Goal: Task Accomplishment & Management: Manage account settings

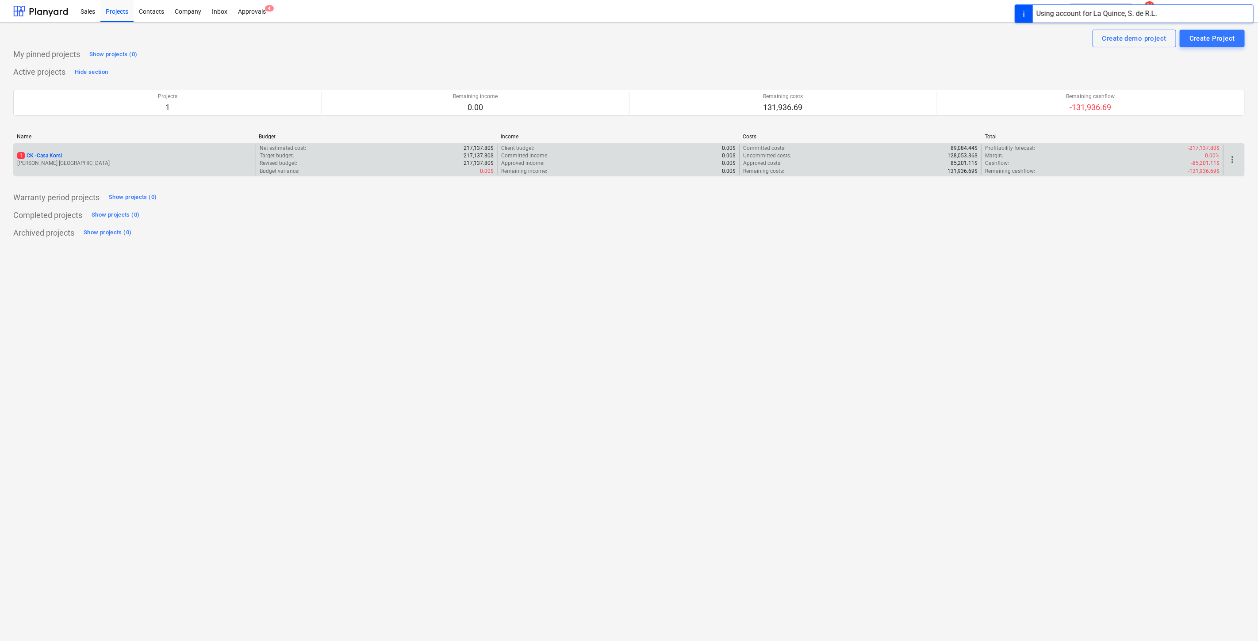
click at [42, 157] on p "1 CK - Casa Korsi" at bounding box center [39, 156] width 45 height 8
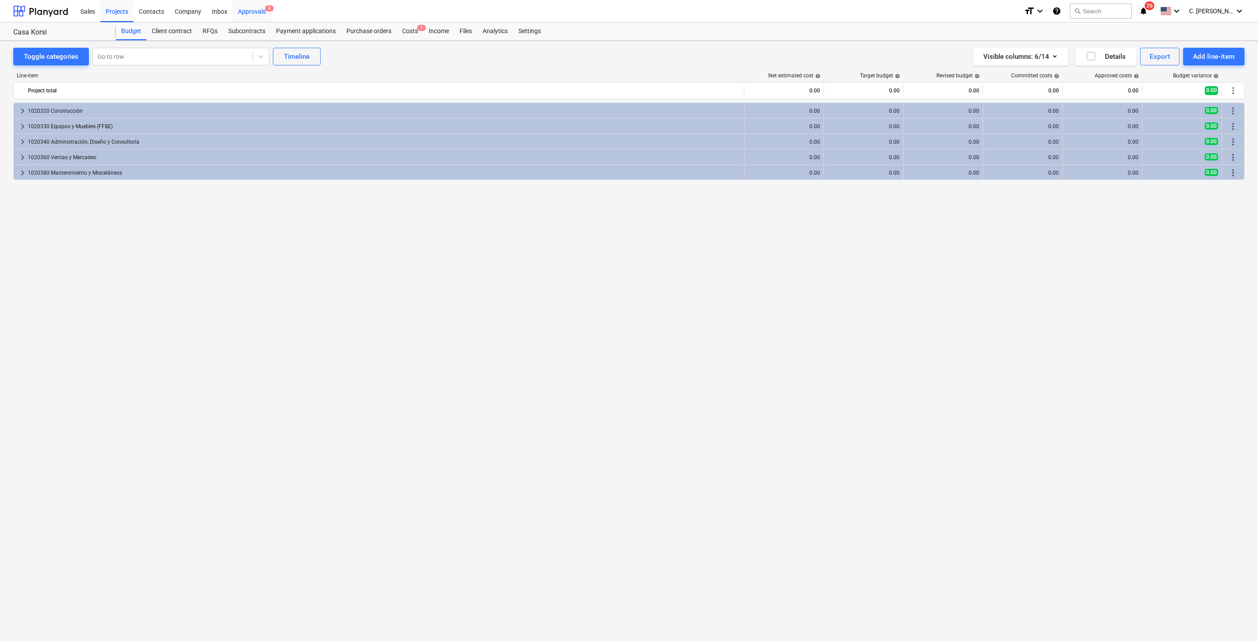
click at [264, 12] on div "Approvals 4" at bounding box center [252, 11] width 38 height 23
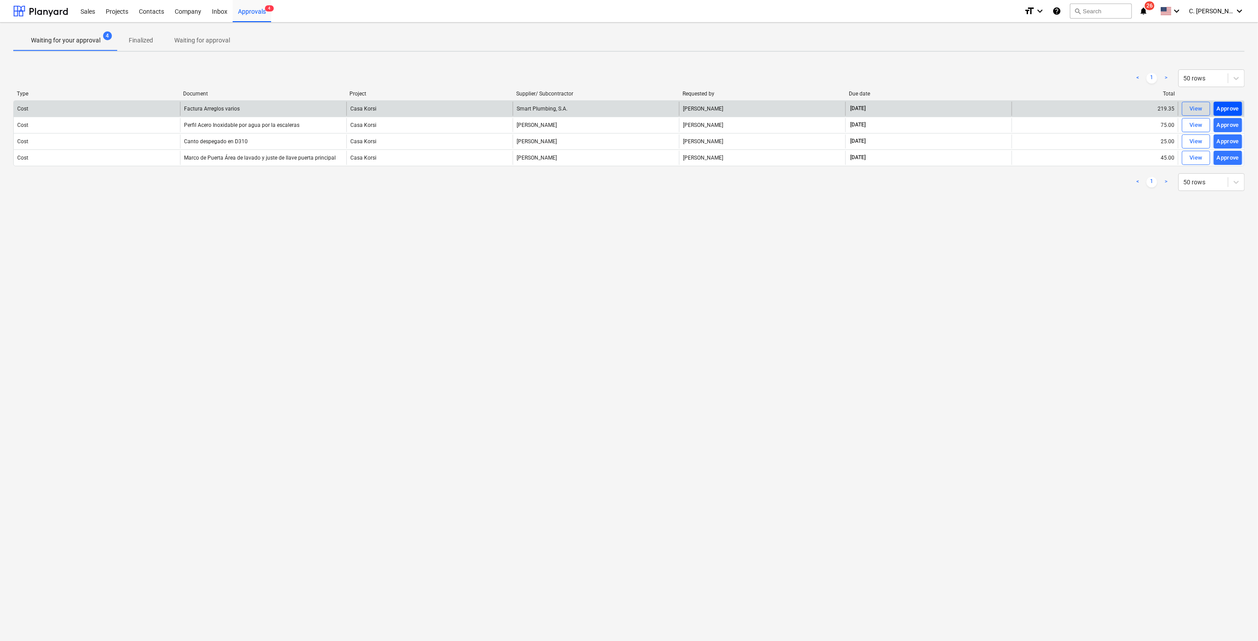
click at [1234, 108] on div "Approve" at bounding box center [1228, 109] width 23 height 10
click at [1234, 108] on div "Approve" at bounding box center [1228, 112] width 23 height 10
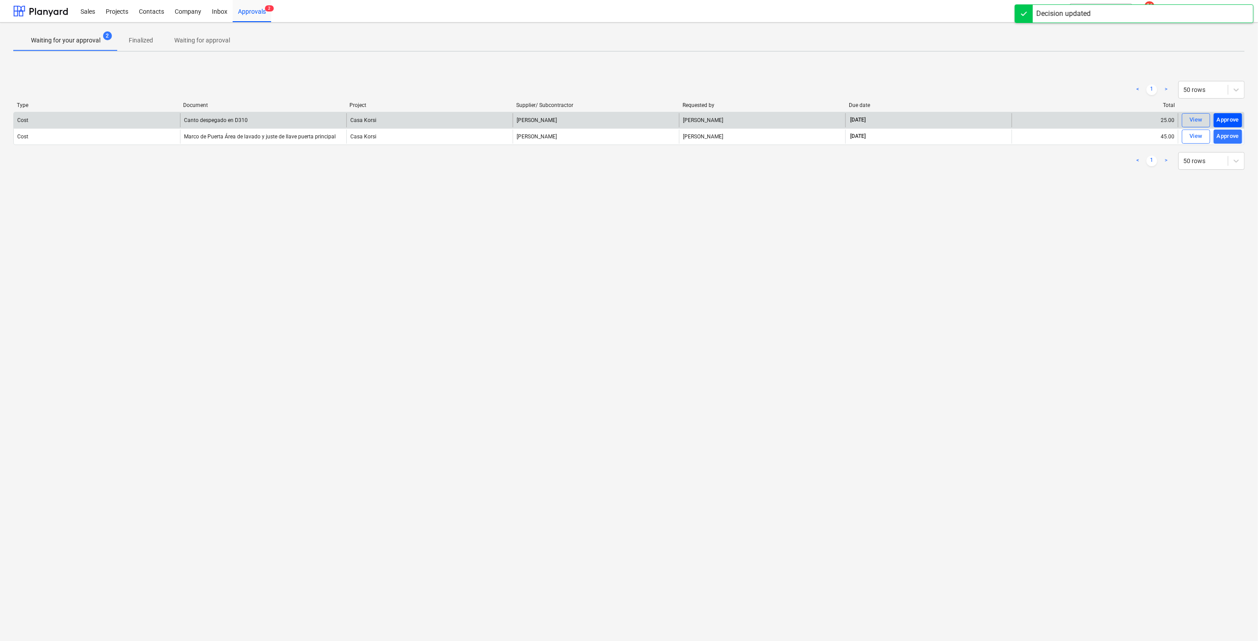
click at [1229, 121] on div "Approve" at bounding box center [1228, 120] width 23 height 10
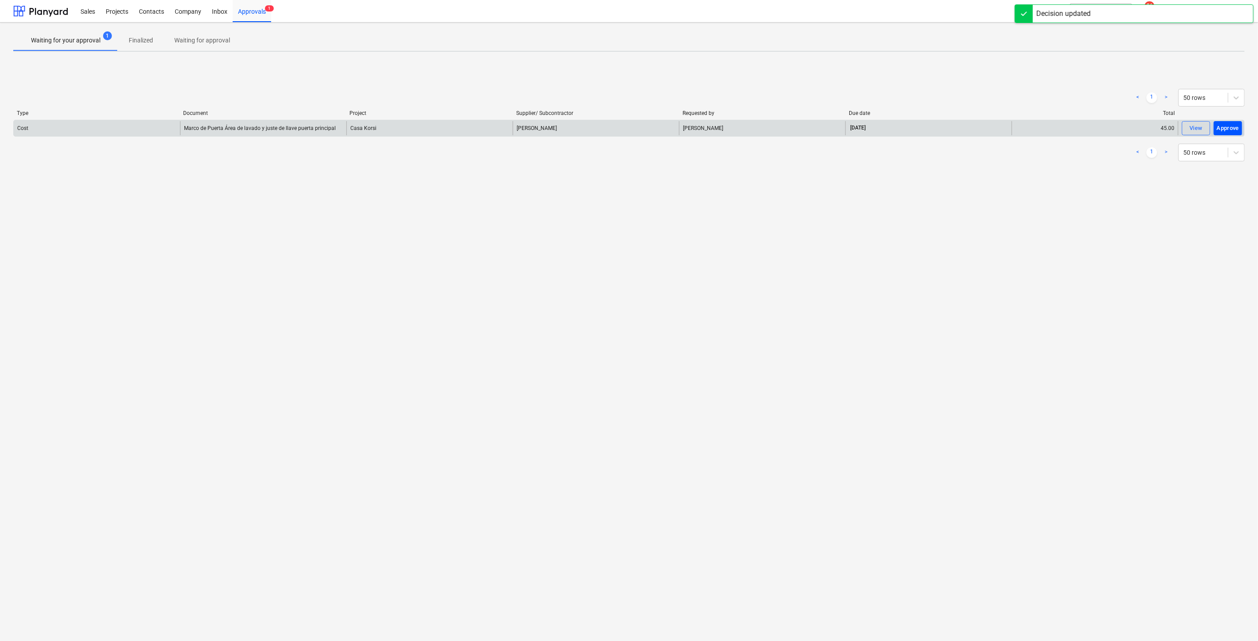
click at [1231, 126] on div "Approve" at bounding box center [1228, 128] width 23 height 10
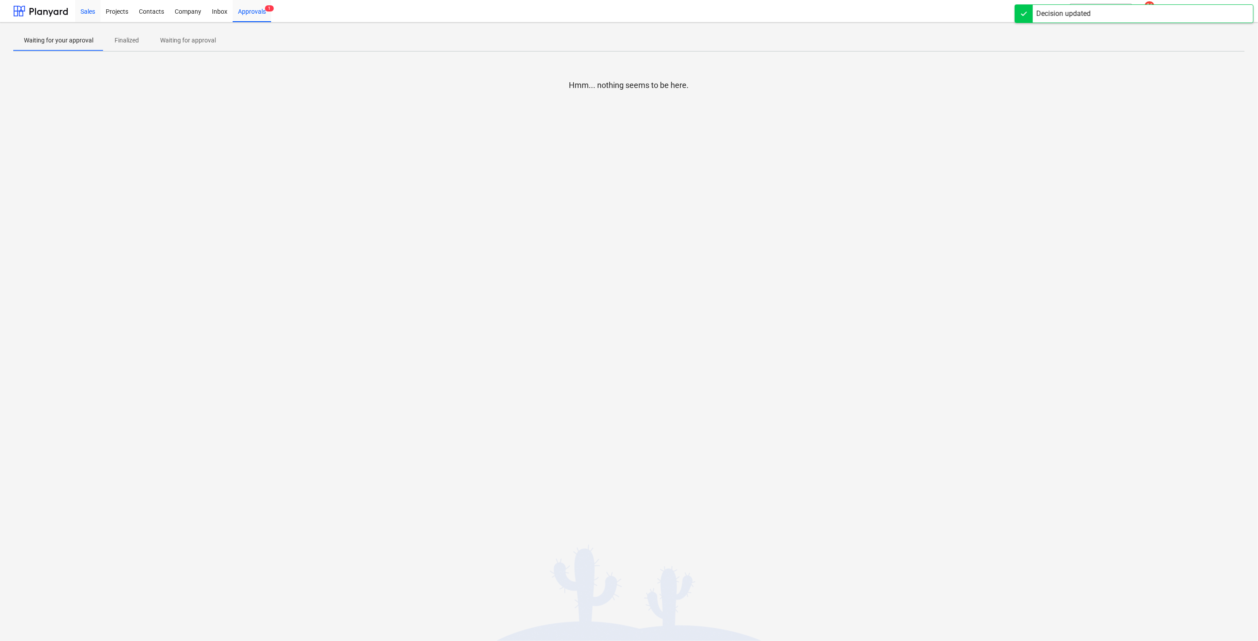
drag, startPoint x: 52, startPoint y: 15, endPoint x: 81, endPoint y: 4, distance: 30.4
click at [52, 15] on div at bounding box center [40, 11] width 55 height 22
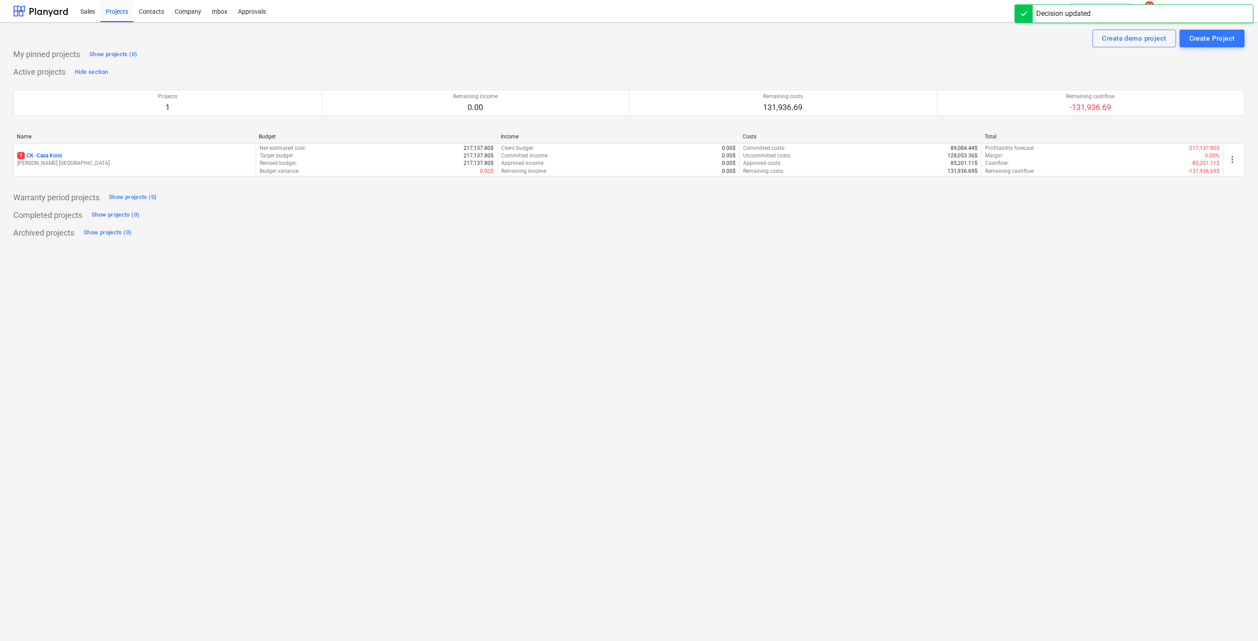
click at [1170, 4] on div "Decision updated" at bounding box center [1134, 13] width 239 height 19
click at [1155, 8] on span "26" at bounding box center [1150, 5] width 10 height 9
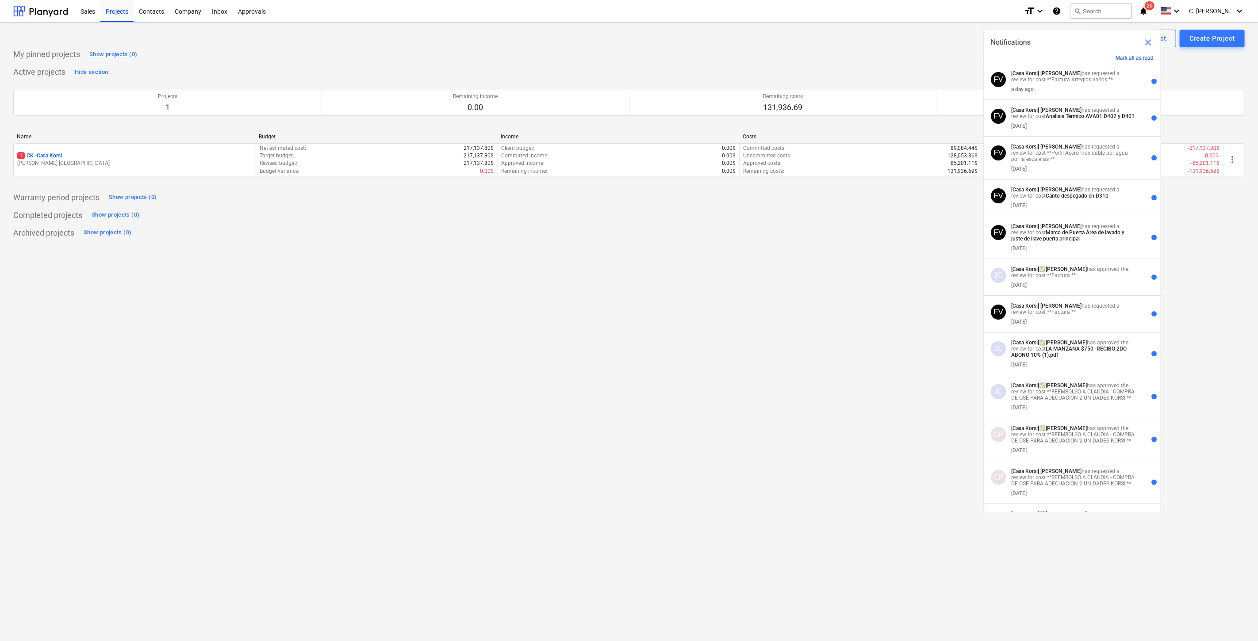
click at [1132, 58] on button "Mark all as read" at bounding box center [1135, 58] width 38 height 6
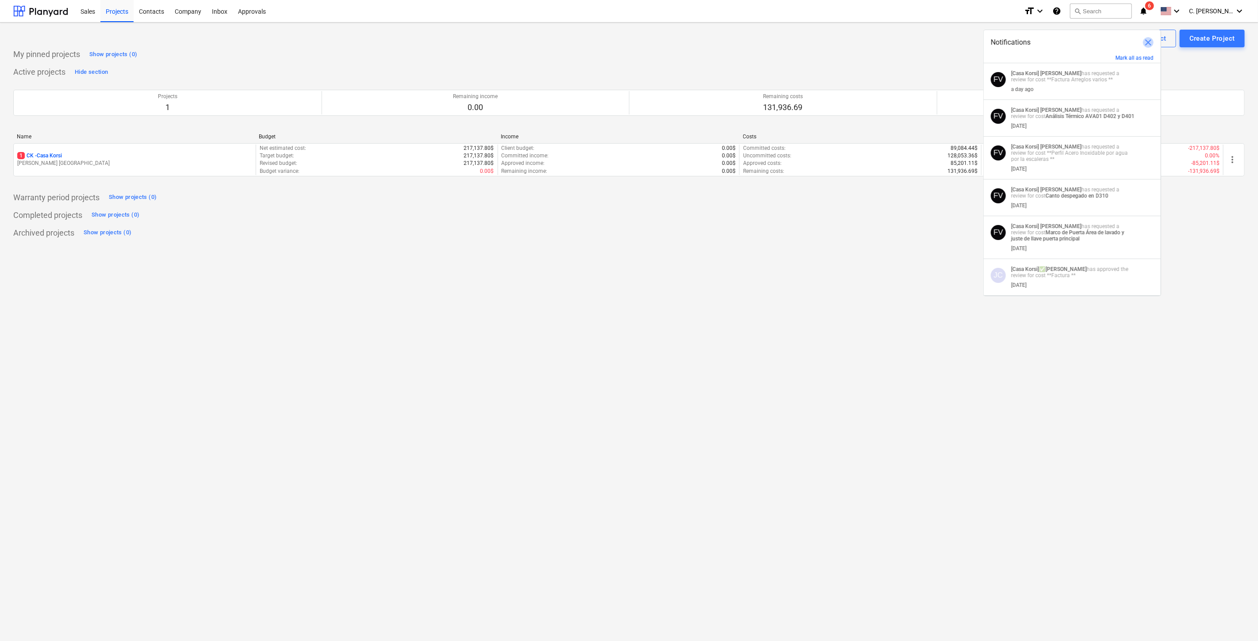
click at [1152, 41] on span "close" at bounding box center [1148, 42] width 11 height 11
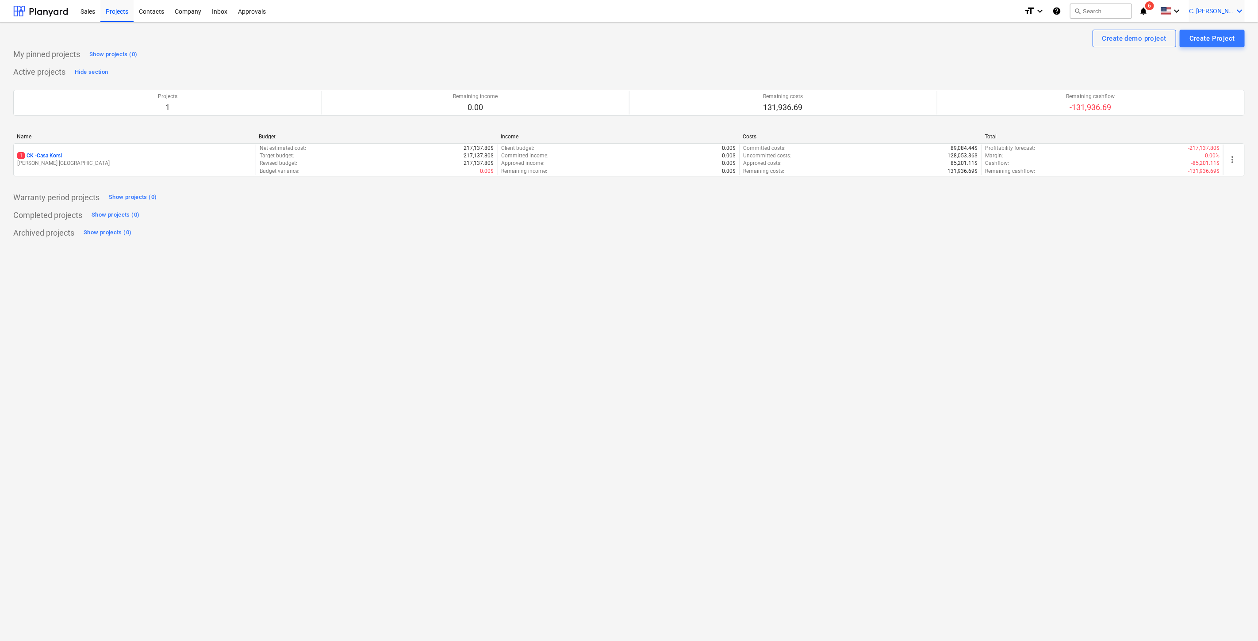
click at [1230, 18] on div "C. [PERSON_NAME] keyboard_arrow_down" at bounding box center [1217, 11] width 56 height 22
click at [1182, 32] on div "CP Star Land, S.A." at bounding box center [1181, 37] width 116 height 12
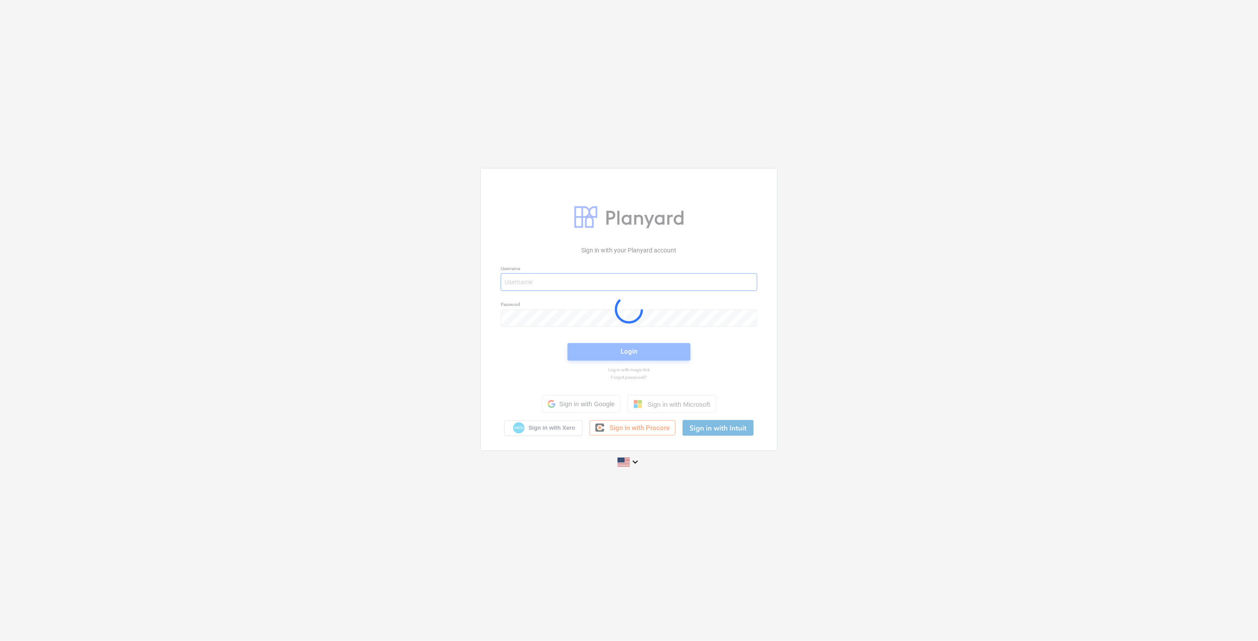
type input "[PERSON_NAME][EMAIL_ADDRESS][DOMAIN_NAME]"
